Goal: Information Seeking & Learning: Understand process/instructions

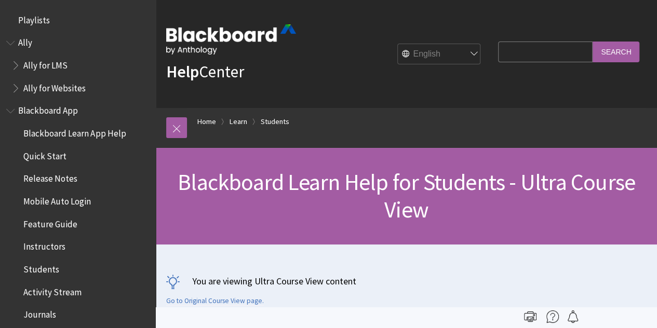
scroll to position [1204, 0]
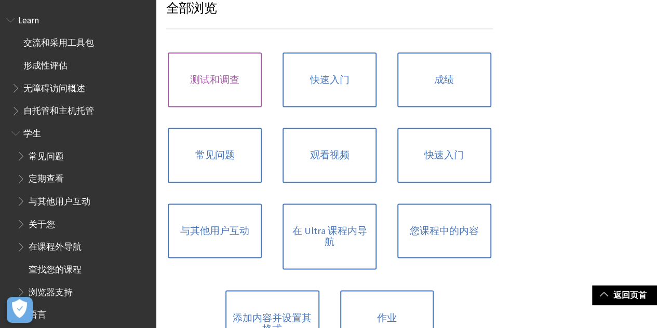
scroll to position [675, 0]
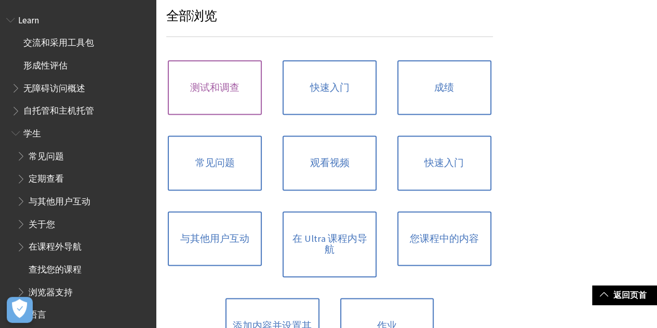
click at [204, 73] on link "测试和调查" at bounding box center [215, 87] width 94 height 55
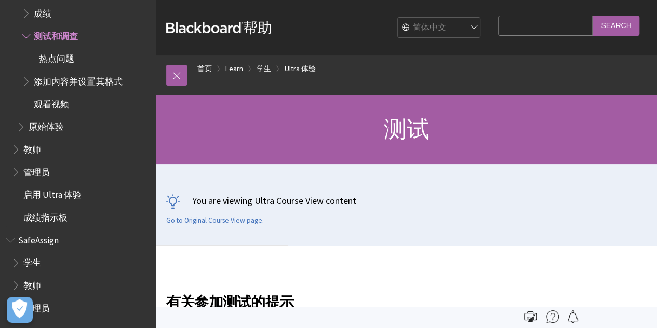
click at [50, 15] on span "成绩" at bounding box center [43, 12] width 18 height 14
click at [30, 10] on span "Book outline for Blackboard Learn Help" at bounding box center [27, 11] width 11 height 13
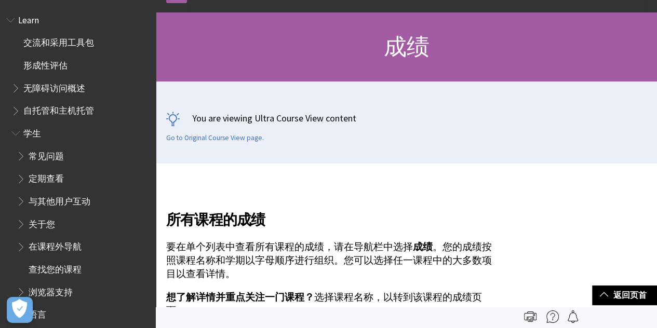
scroll to position [52, 0]
